Goal: Find specific page/section: Find specific page/section

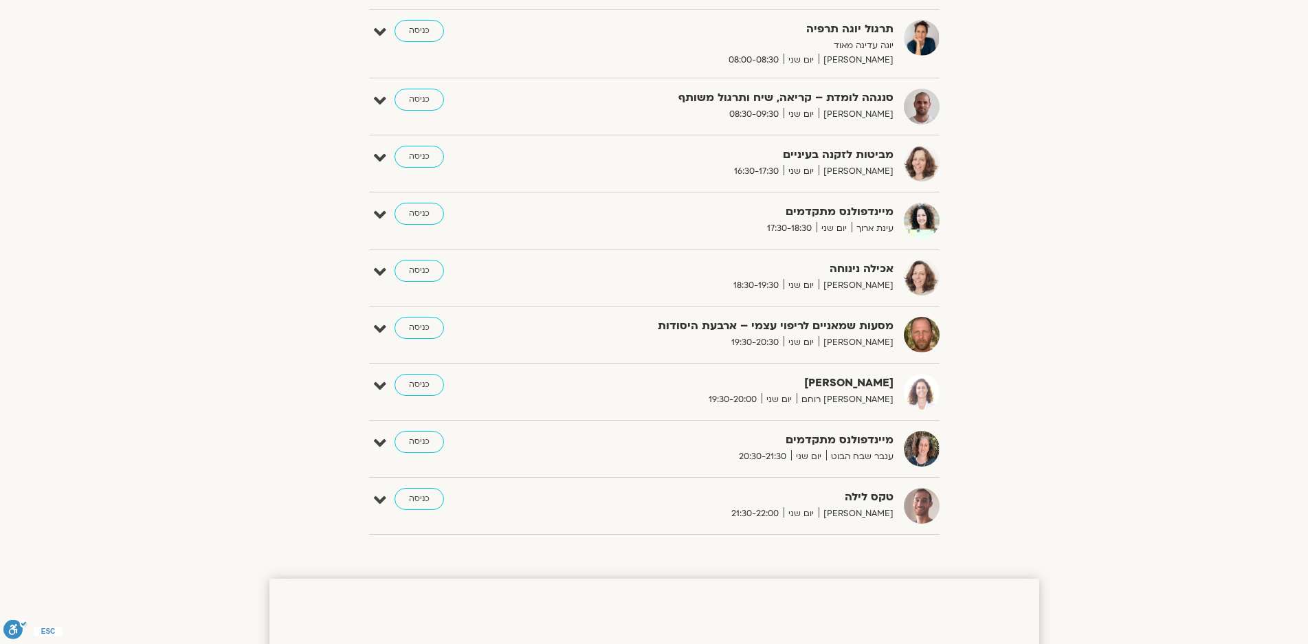
scroll to position [687, 0]
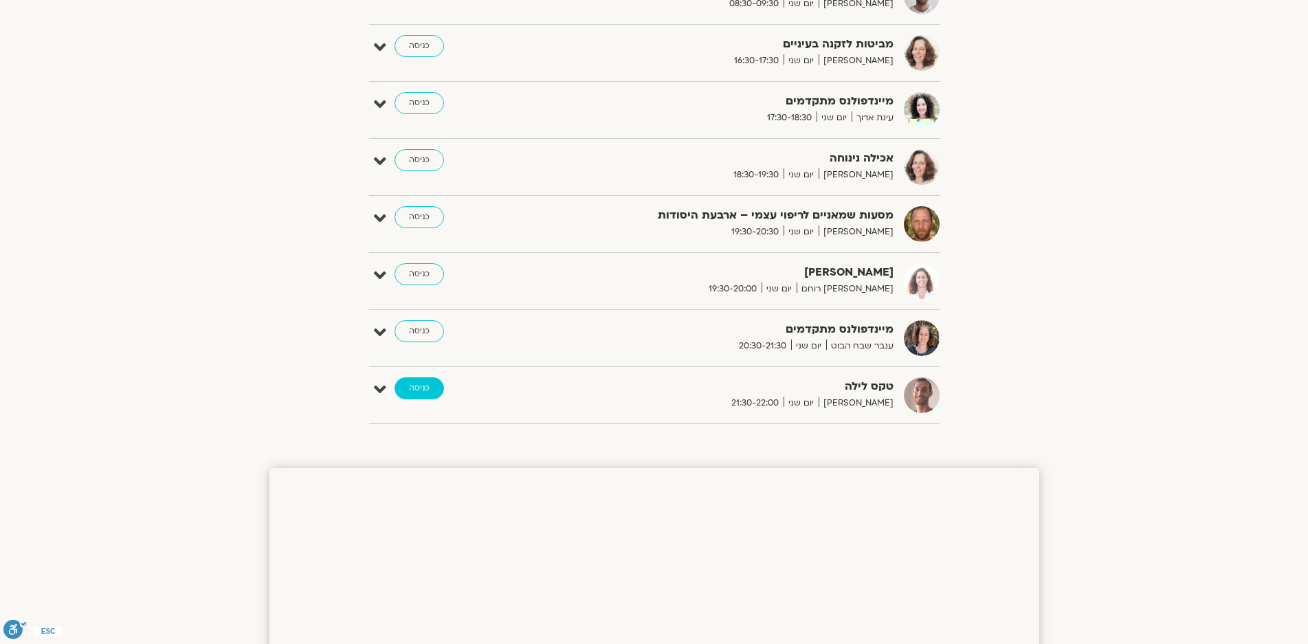
click at [419, 384] on link "כניסה" at bounding box center [419, 388] width 49 height 22
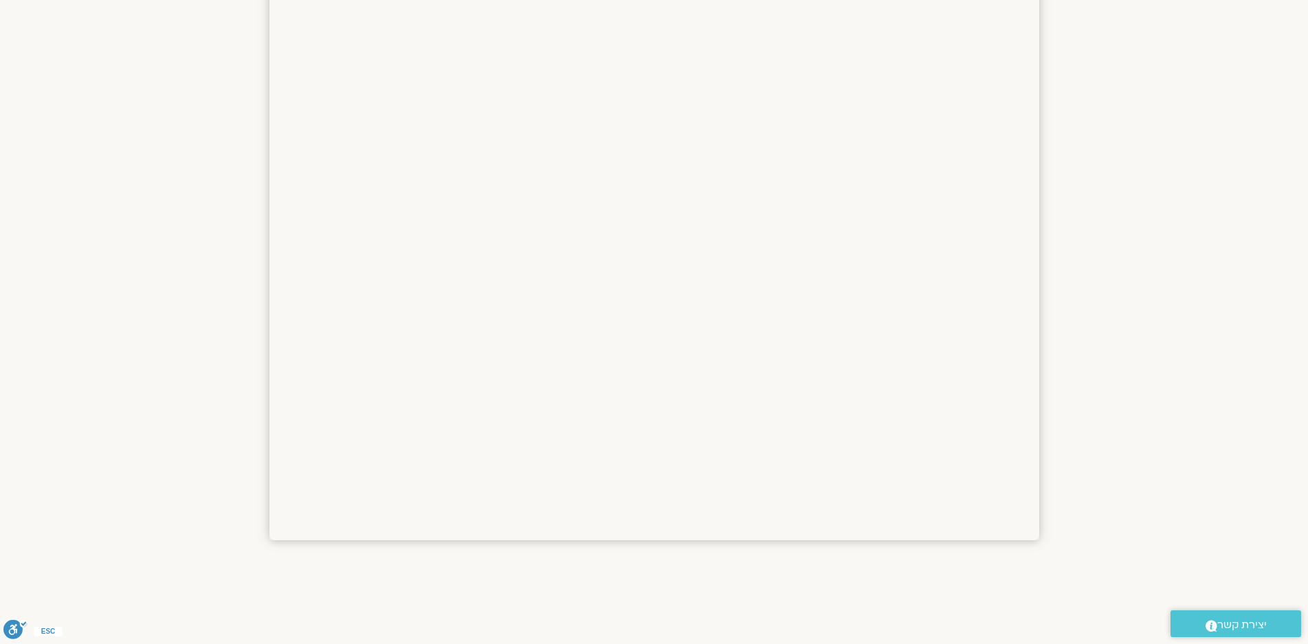
click at [1208, 236] on section at bounding box center [654, 22] width 1308 height 1100
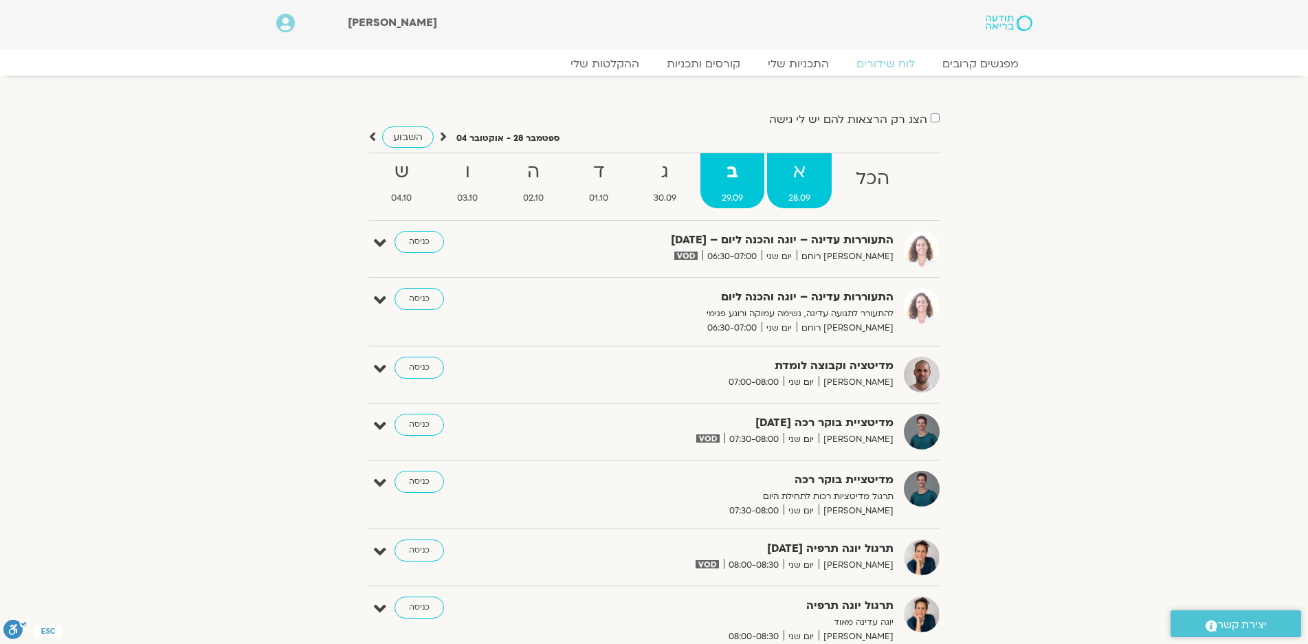
click at [797, 184] on strong "א" at bounding box center [799, 172] width 65 height 31
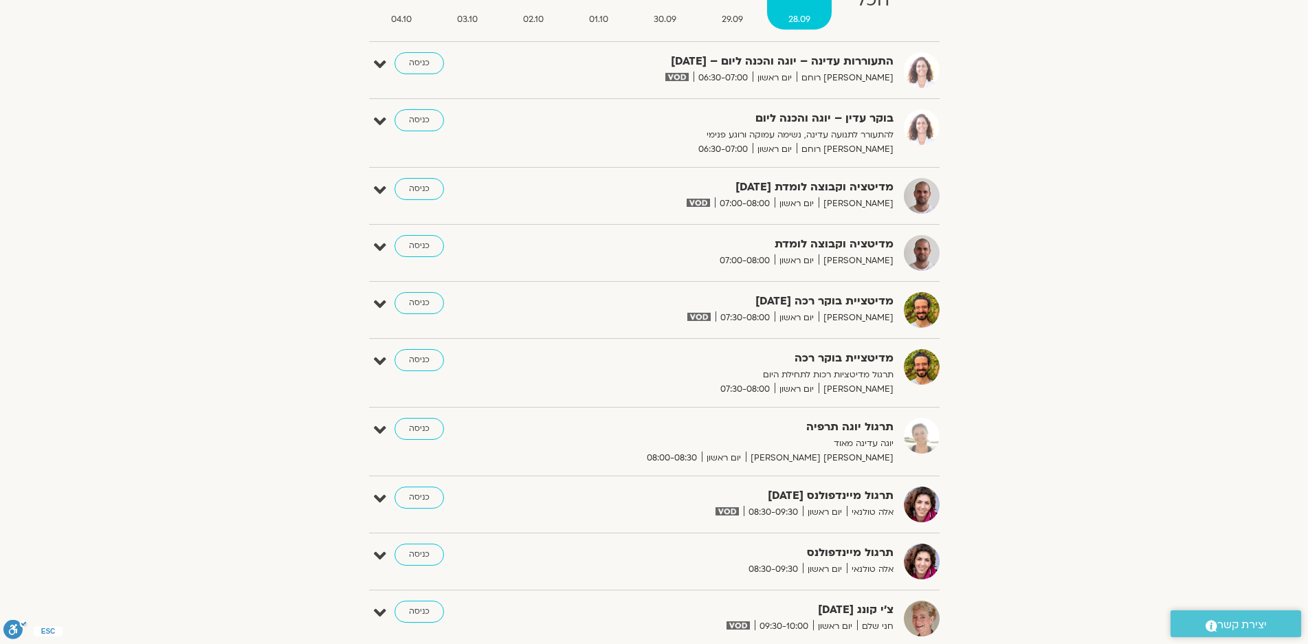
scroll to position [69, 0]
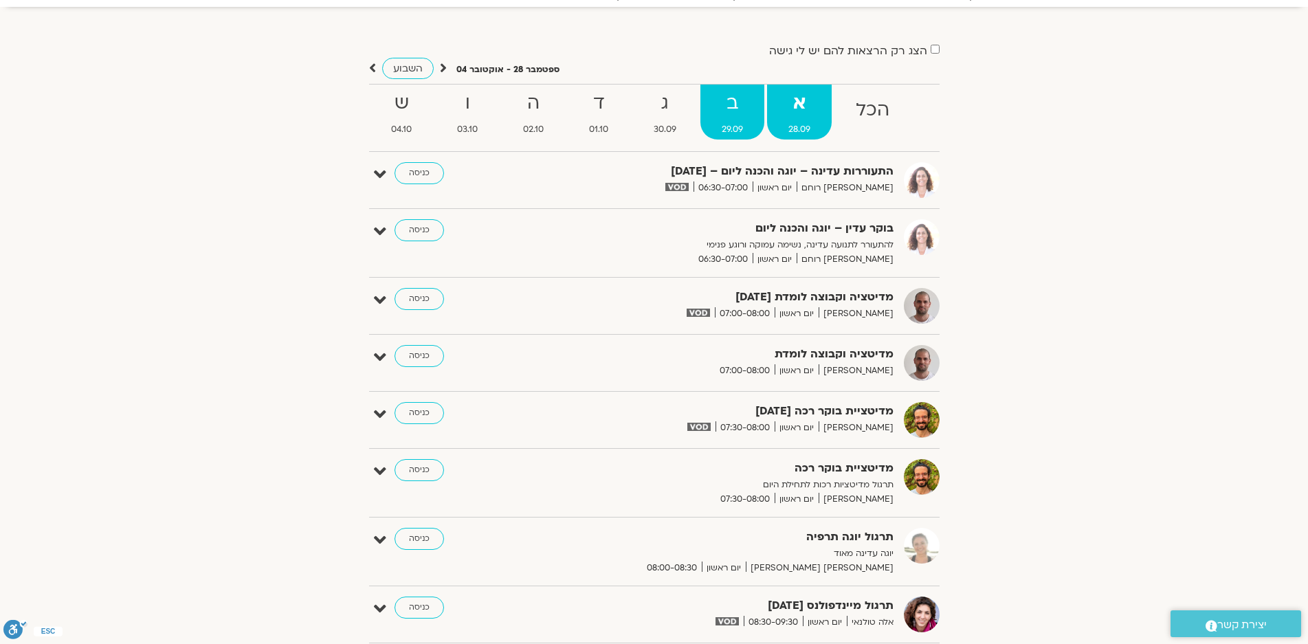
click at [735, 106] on strong "ב" at bounding box center [732, 103] width 64 height 31
